Goal: Use online tool/utility: Utilize a website feature to perform a specific function

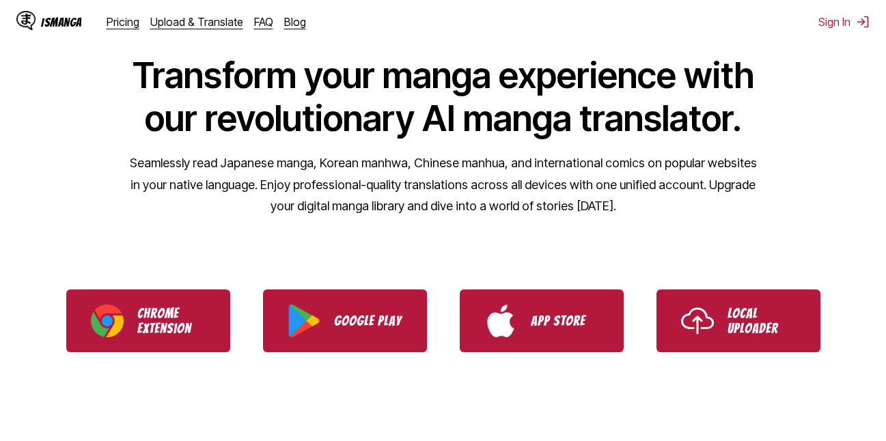
scroll to position [137, 0]
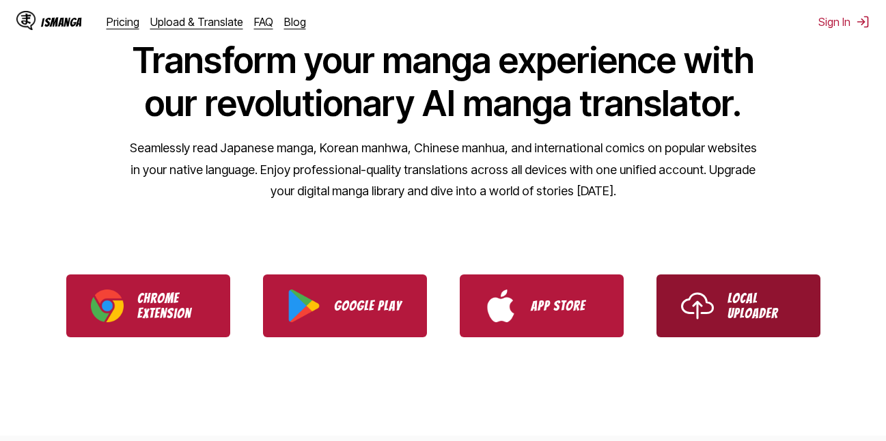
click at [740, 306] on p "Local Uploader" at bounding box center [761, 306] width 68 height 30
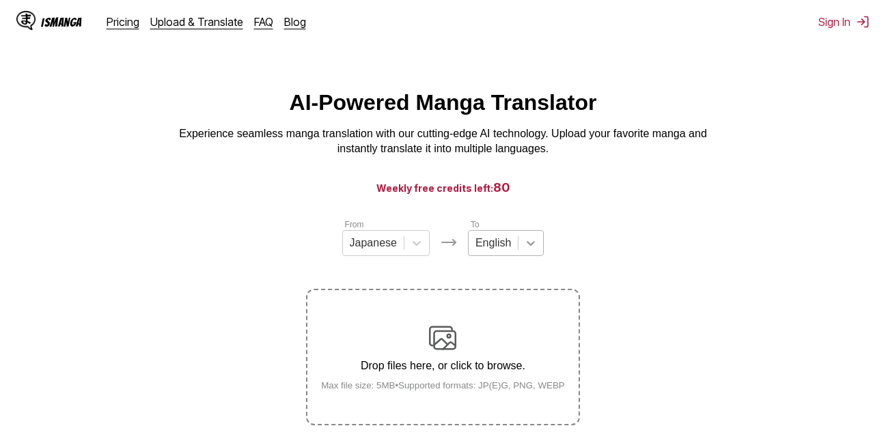
click at [529, 251] on div "English" at bounding box center [506, 243] width 76 height 26
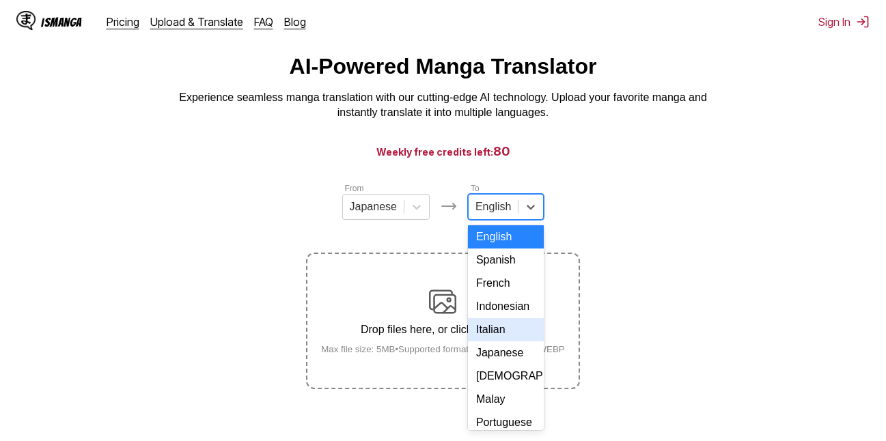
scroll to position [68, 0]
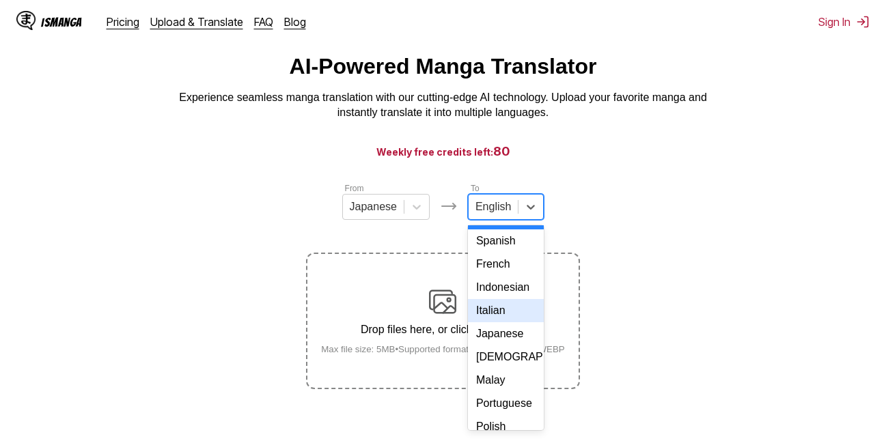
click at [506, 322] on div "Italian" at bounding box center [506, 310] width 76 height 23
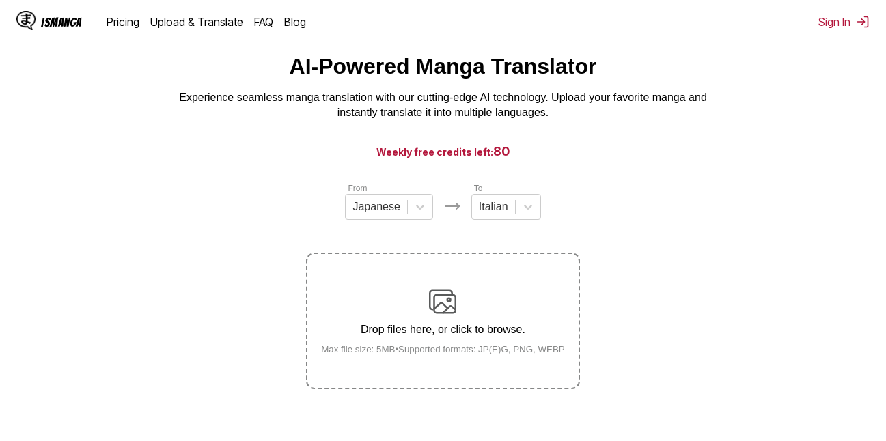
click at [473, 328] on p "Drop files here, or click to browse." at bounding box center [443, 330] width 266 height 12
click at [0, 0] on input "Drop files here, or click to browse. Max file size: 5MB • Supported formats: JP…" at bounding box center [0, 0] width 0 height 0
